Goal: Transaction & Acquisition: Subscribe to service/newsletter

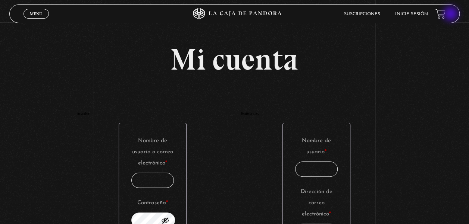
click at [451, 15] on header "Menu Cerrar Suscripciones Inicie sesión" at bounding box center [234, 13] width 450 height 19
drag, startPoint x: 447, startPoint y: 11, endPoint x: 435, endPoint y: 15, distance: 12.5
click at [445, 11] on link at bounding box center [440, 14] width 10 height 10
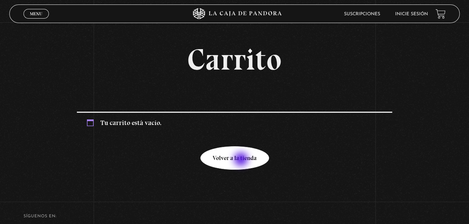
click at [242, 160] on link "Volver a la tienda" at bounding box center [234, 157] width 69 height 23
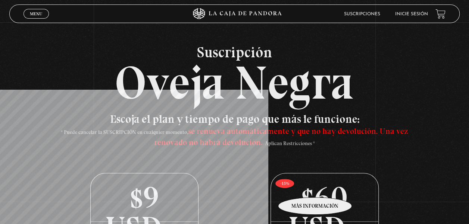
click at [315, 191] on p "$60 USD /anual" at bounding box center [324, 198] width 107 height 48
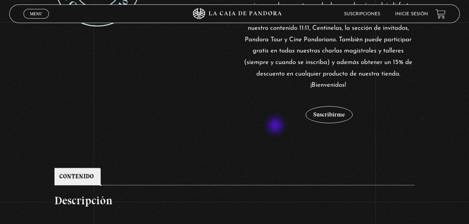
scroll to position [265, 0]
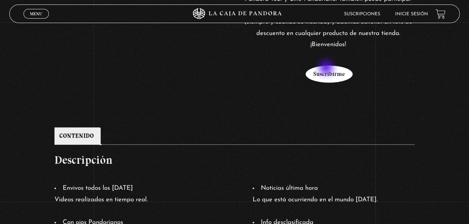
click at [327, 68] on button "Suscribirme" at bounding box center [328, 74] width 47 height 17
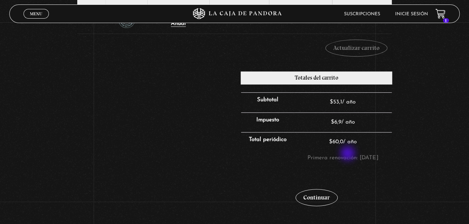
scroll to position [224, 0]
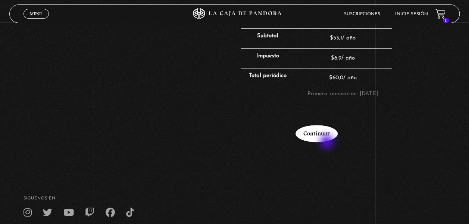
click at [326, 142] on link "Continuar" at bounding box center [316, 133] width 42 height 17
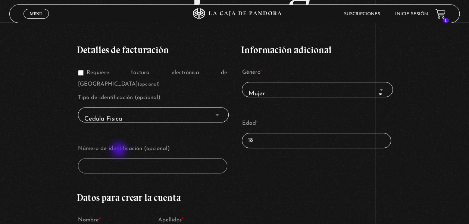
scroll to position [149, 0]
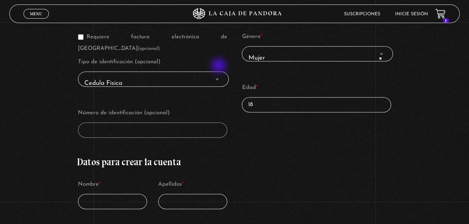
click at [219, 75] on span "Finalizar compra" at bounding box center [216, 80] width 7 height 10
click at [138, 110] on p "Número de identificación (opcional)" at bounding box center [152, 123] width 151 height 32
click at [109, 194] on input "Nombre *" at bounding box center [112, 201] width 69 height 15
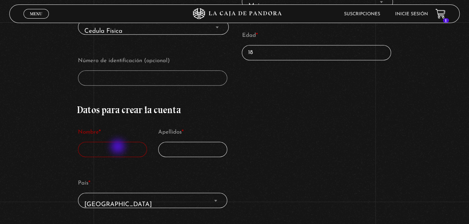
scroll to position [261, 0]
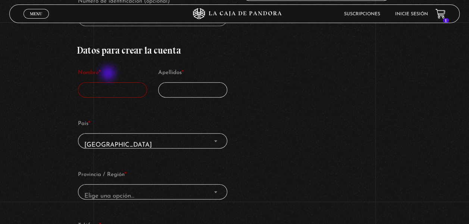
click at [108, 82] on input "Nombre *" at bounding box center [112, 89] width 69 height 15
type input "m"
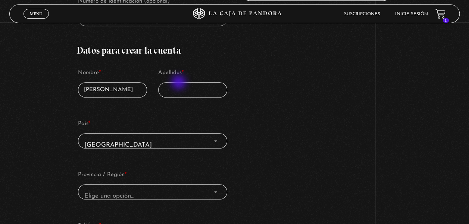
type input "María"
click at [185, 82] on input "Apellidos *" at bounding box center [192, 89] width 69 height 15
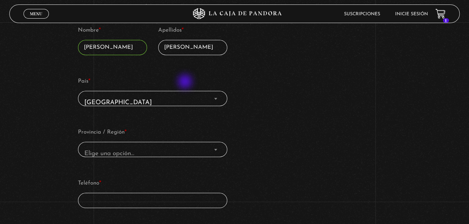
scroll to position [335, 0]
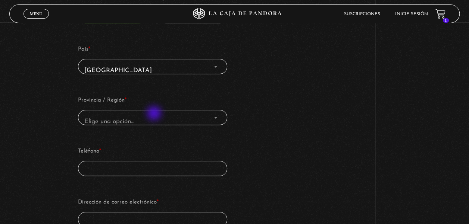
type input "Solano Chinchilla"
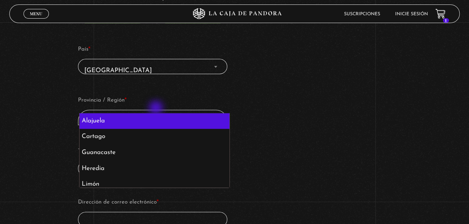
click at [157, 113] on span "Elige una opción…" at bounding box center [152, 121] width 142 height 17
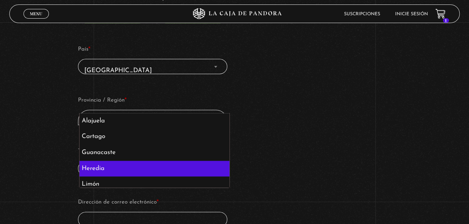
scroll to position [37, 0]
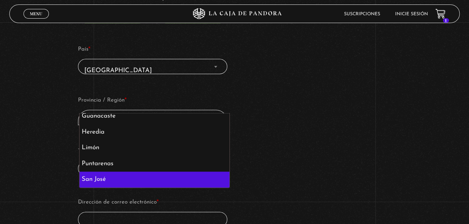
select select "CR-SJ"
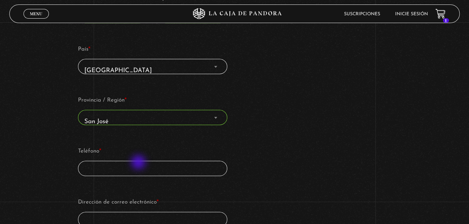
click at [139, 163] on input "Teléfono *" at bounding box center [152, 168] width 149 height 15
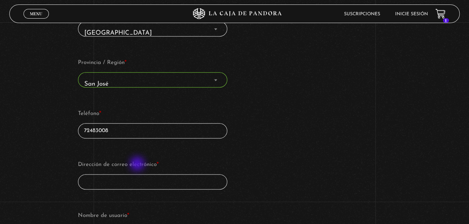
scroll to position [410, 0]
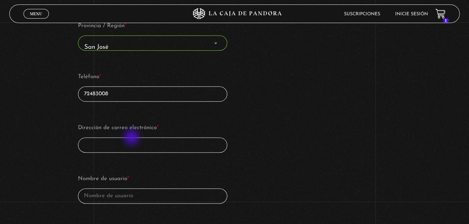
type input "72483008"
click at [132, 138] on input "Dirección de correo electrónico *" at bounding box center [152, 145] width 149 height 15
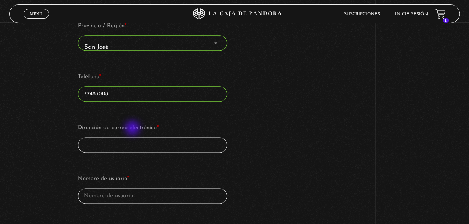
type input "[EMAIL_ADDRESS][DOMAIN_NAME]"
select select "US"
type input "[EMAIL_ADDRESS][DOMAIN_NAME]"
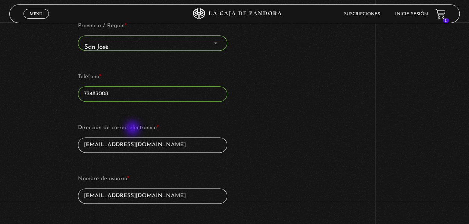
scroll to position [278, 0]
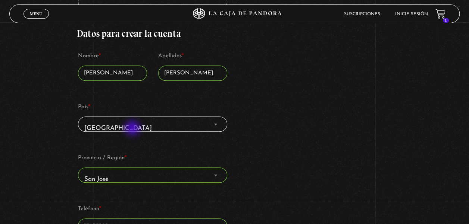
select select "Finalizar compra"
select select "US"
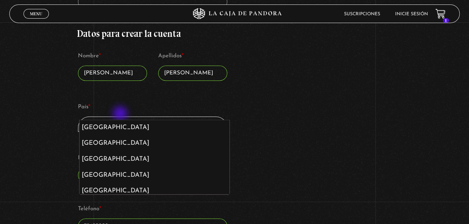
click at [121, 120] on span "Estados Unidos (EEUU)" at bounding box center [152, 128] width 142 height 17
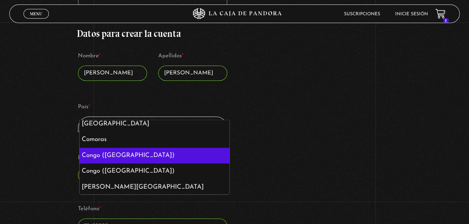
scroll to position [783, 0]
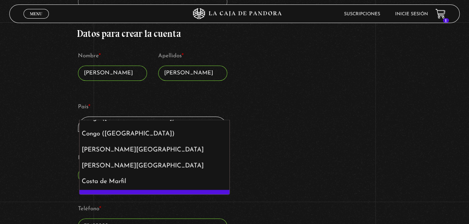
select select "CR"
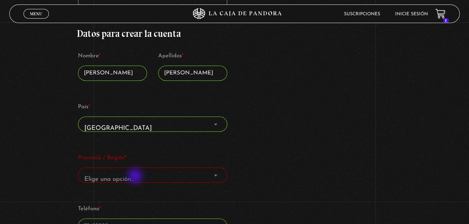
click at [141, 171] on span "Elige una opción…" at bounding box center [152, 179] width 142 height 17
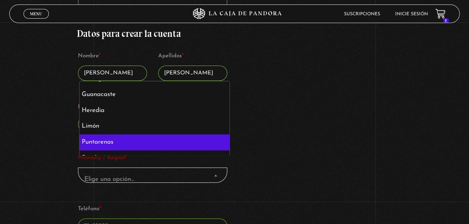
scroll to position [37, 0]
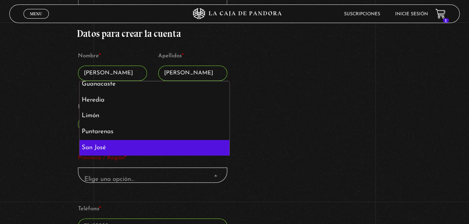
select select "CR-SJ"
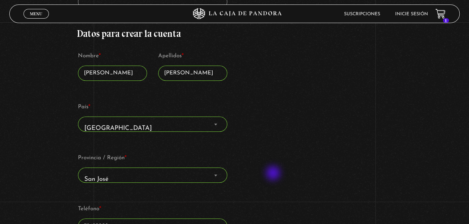
click at [275, 173] on div "Detalles de facturación Requiere factura electrónica de Costa Rica (opcional) T…" at bounding box center [234, 138] width 315 height 537
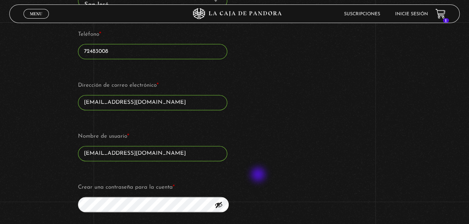
scroll to position [464, 0]
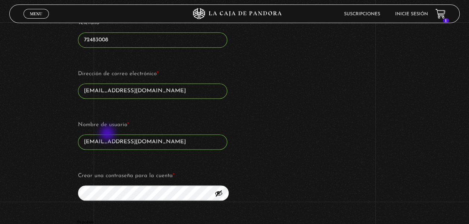
drag, startPoint x: 176, startPoint y: 128, endPoint x: 108, endPoint y: 134, distance: 68.5
click at [108, 135] on input "[EMAIL_ADDRESS][DOMAIN_NAME]" at bounding box center [152, 142] width 149 height 15
drag, startPoint x: 291, startPoint y: 147, endPoint x: 287, endPoint y: 148, distance: 4.0
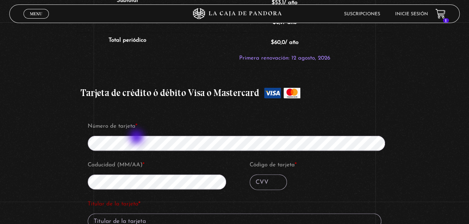
scroll to position [799, 0]
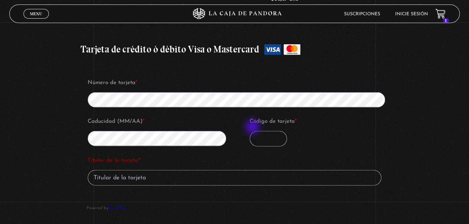
click at [255, 131] on input "Código de tarjeta *" at bounding box center [267, 139] width 37 height 16
click at [107, 175] on fieldset "Titular de la tarjeta * Guardar método de pago en mi cuenta para futuros pagos." at bounding box center [234, 178] width 296 height 48
type input "782"
click at [114, 170] on input "Titular de la tarjeta *" at bounding box center [234, 178] width 293 height 16
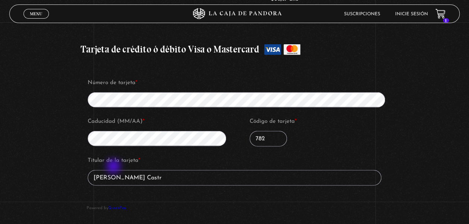
type input "Maylin Castro Castro"
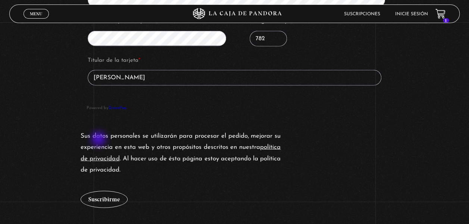
scroll to position [911, 0]
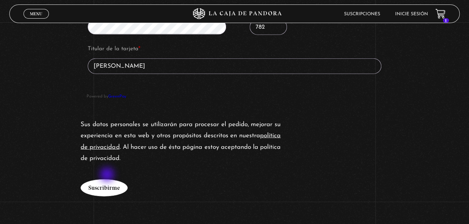
click at [107, 180] on button "Suscribirme" at bounding box center [104, 188] width 47 height 17
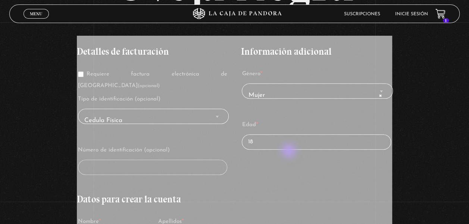
scroll to position [224, 0]
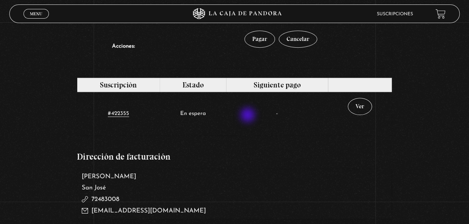
scroll to position [261, 0]
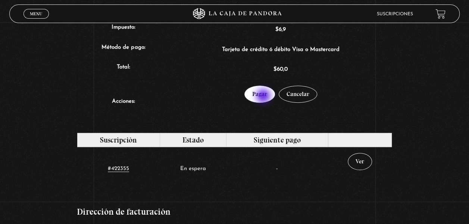
click at [264, 97] on link "Pagar" at bounding box center [259, 94] width 31 height 17
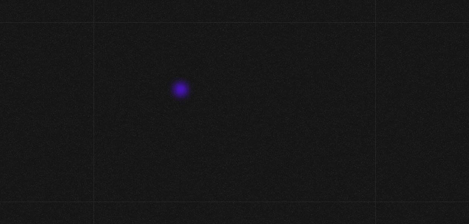
select select "CR-SJ"
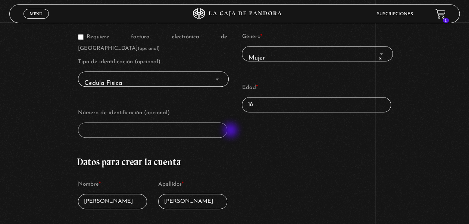
scroll to position [186, 0]
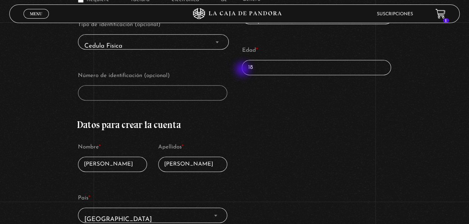
drag, startPoint x: 260, startPoint y: 70, endPoint x: 242, endPoint y: 70, distance: 17.9
click at [242, 70] on div "Detalles de facturación Requiere factura electrónica de [GEOGRAPHIC_DATA] (opci…" at bounding box center [234, 178] width 315 height 435
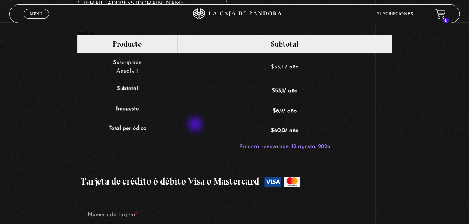
scroll to position [671, 0]
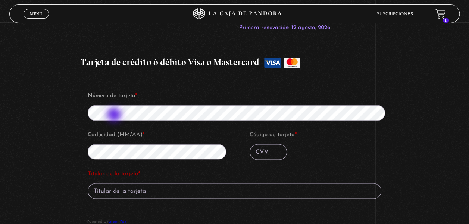
type input "36"
drag, startPoint x: 258, startPoint y: 141, endPoint x: 269, endPoint y: 158, distance: 20.7
click at [258, 144] on input "Código de tarjeta *" at bounding box center [267, 152] width 37 height 16
type input "866"
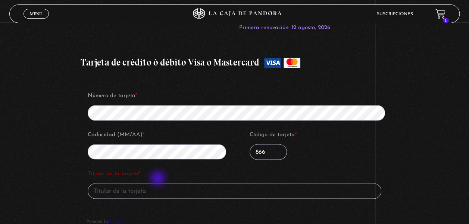
click at [158, 183] on input "Titular de la tarjeta *" at bounding box center [234, 191] width 293 height 16
type input "m"
type input "Maylin Castro Castro"
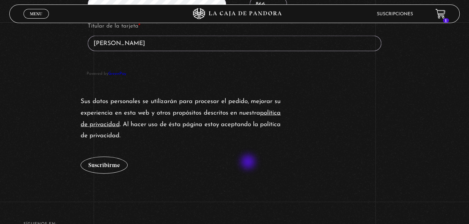
scroll to position [891, 0]
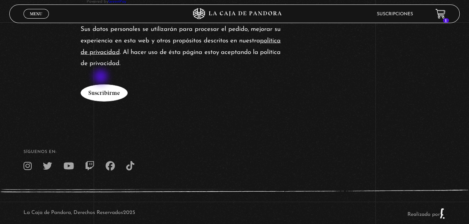
click at [101, 85] on button "Suscribirme" at bounding box center [104, 93] width 47 height 17
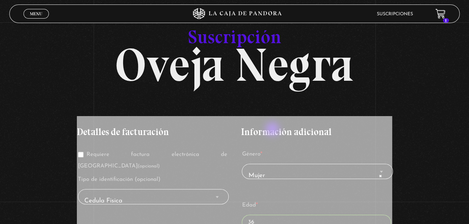
scroll to position [0, 0]
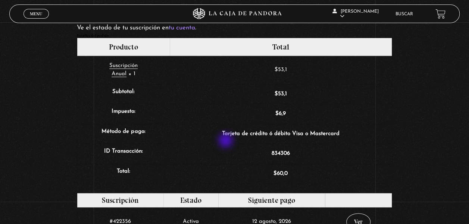
scroll to position [224, 0]
